Goal: Transaction & Acquisition: Purchase product/service

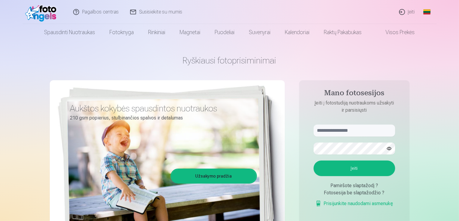
click at [412, 11] on link "Įeiti" at bounding box center [407, 12] width 27 height 24
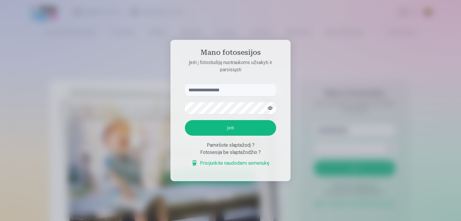
click at [237, 91] on input "text" at bounding box center [230, 90] width 91 height 12
click at [206, 89] on input "text" at bounding box center [230, 90] width 91 height 12
type input "**********"
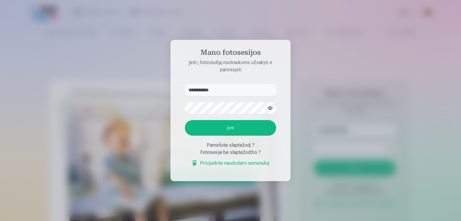
click at [261, 126] on button "Įeiti" at bounding box center [230, 128] width 91 height 16
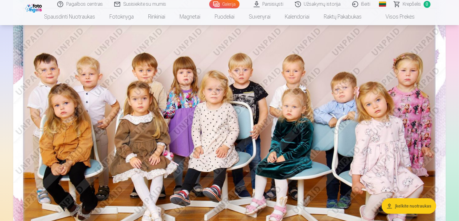
scroll to position [90, 0]
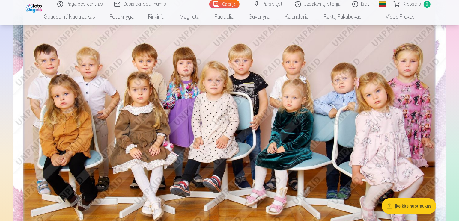
click at [229, 117] on img at bounding box center [229, 120] width 433 height 289
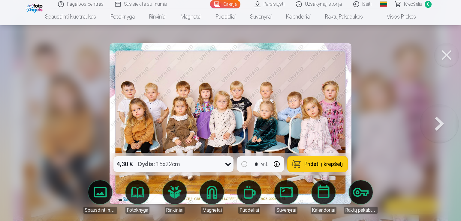
click at [450, 58] on button at bounding box center [446, 55] width 24 height 24
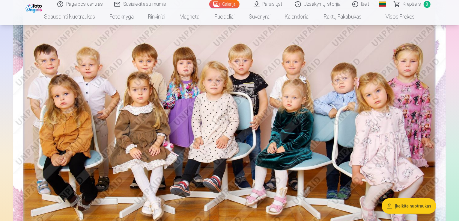
click at [229, 6] on link "Galerija" at bounding box center [224, 4] width 30 height 8
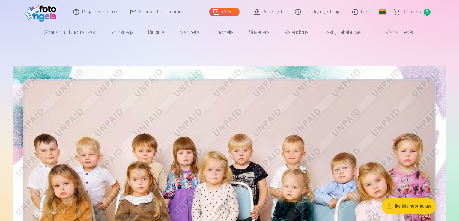
click at [236, 11] on link "Galerija" at bounding box center [224, 12] width 30 height 8
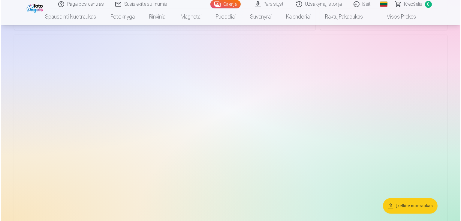
scroll to position [1183, 0]
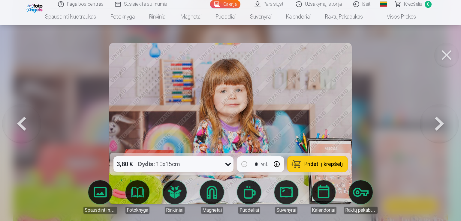
click at [314, 167] on span "Pridėti į krepšelį" at bounding box center [323, 164] width 38 height 5
click at [262, 120] on img at bounding box center [230, 123] width 242 height 161
click at [417, 5] on span "Krepšelis" at bounding box center [413, 4] width 18 height 7
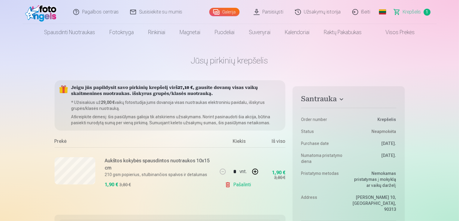
click at [234, 185] on link "Pašalinti" at bounding box center [239, 185] width 28 height 12
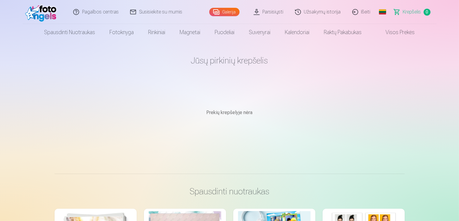
click at [365, 12] on link "Išeiti" at bounding box center [362, 12] width 30 height 24
